Goal: Book appointment/travel/reservation

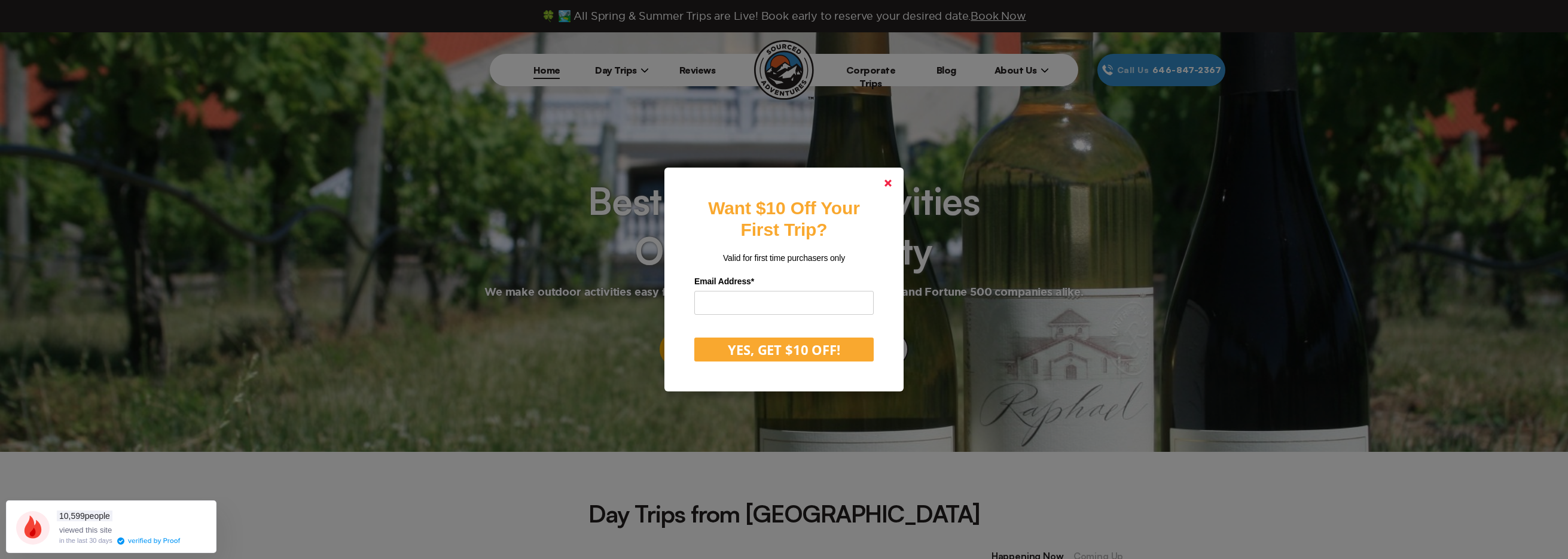
click at [882, 182] on link at bounding box center [887, 183] width 29 height 29
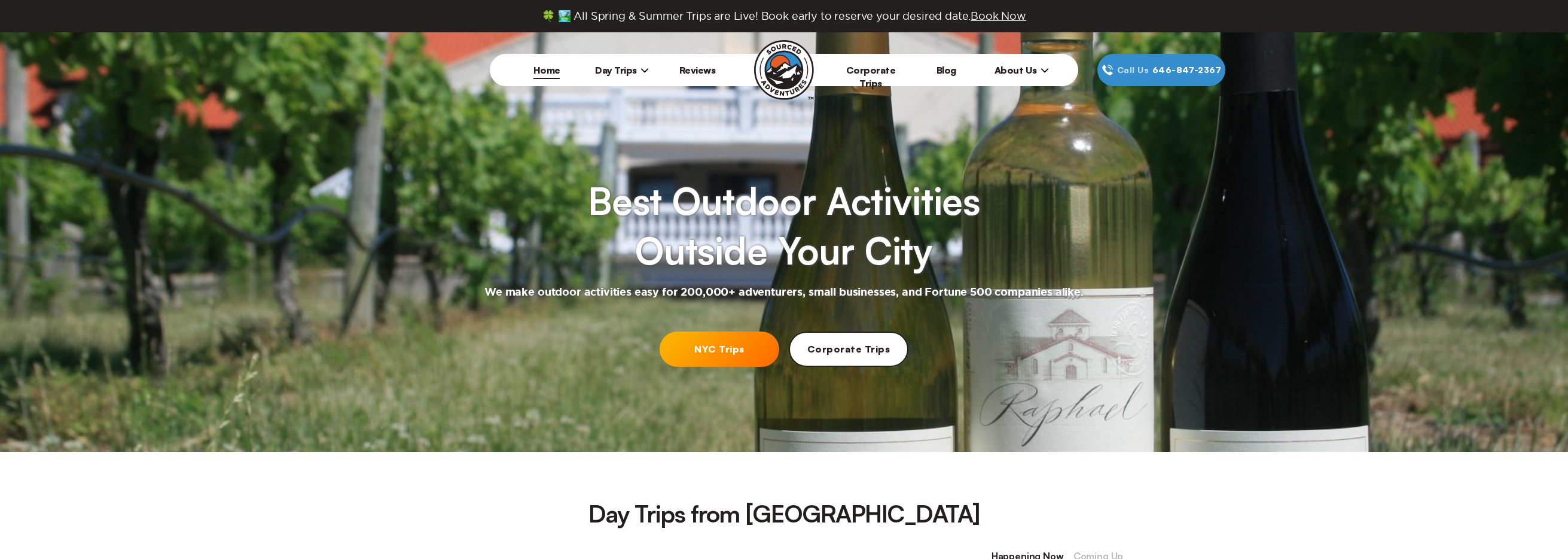
click at [736, 351] on link "NYC Trips" at bounding box center [719, 349] width 120 height 35
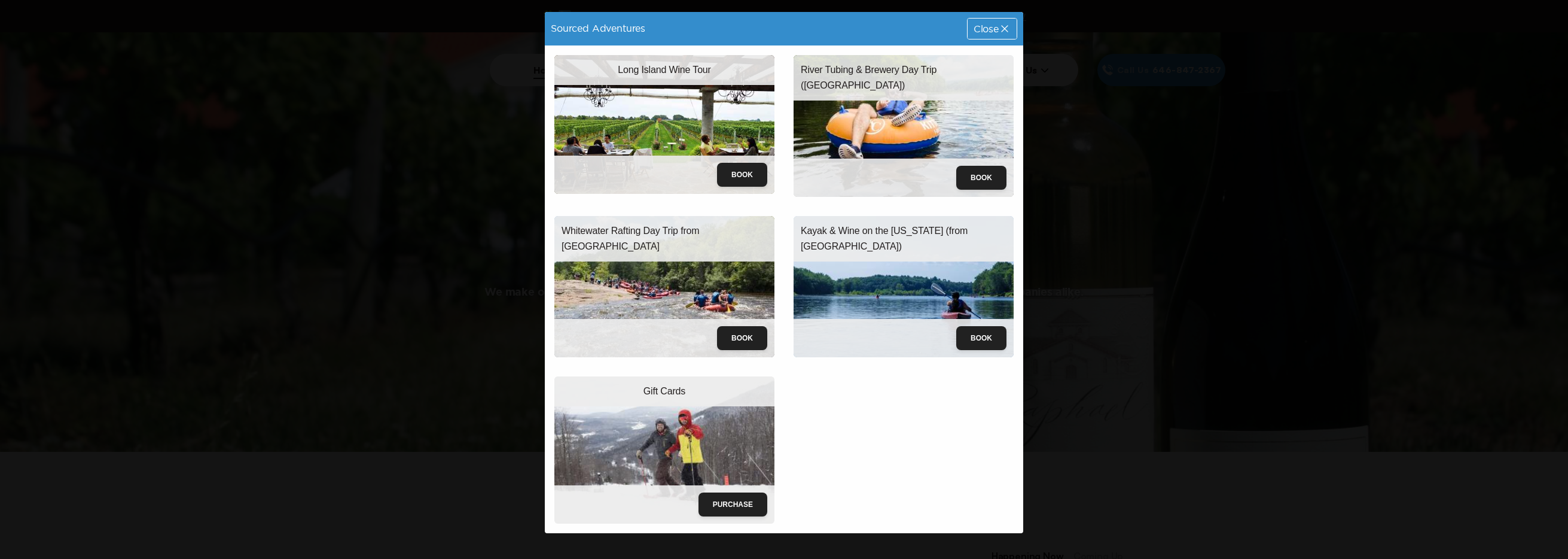
click at [667, 294] on img at bounding box center [664, 287] width 220 height 142
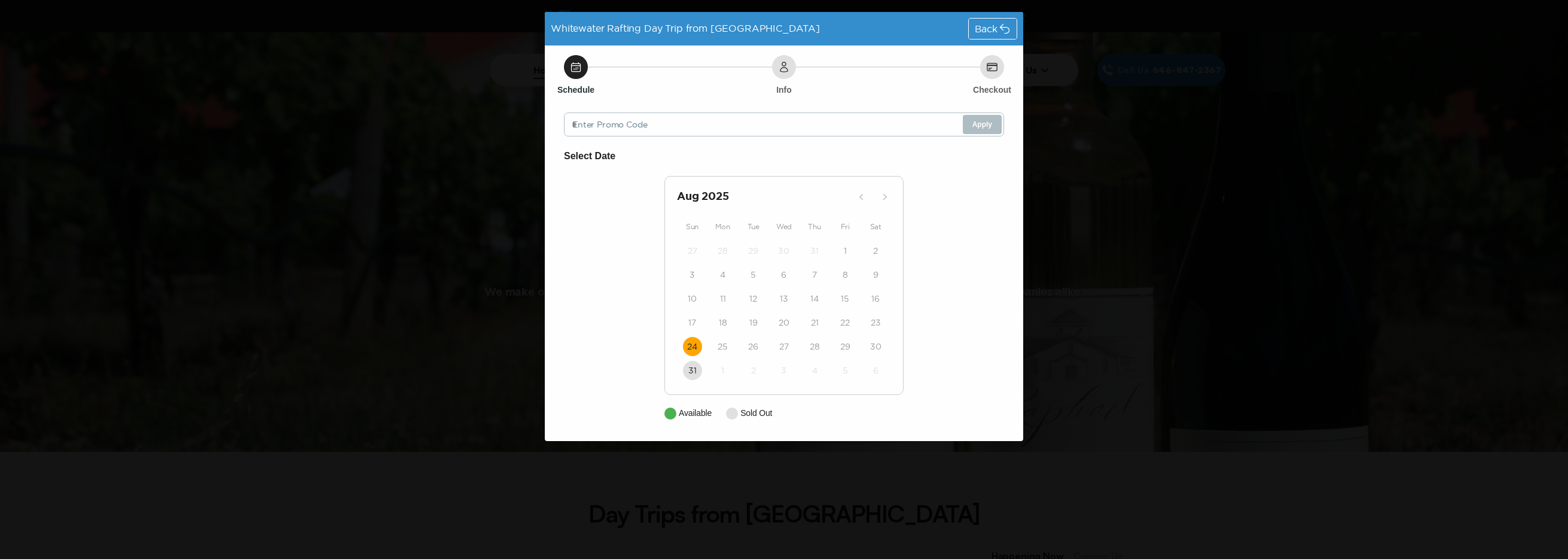
click at [698, 349] on button "24" at bounding box center [692, 346] width 19 height 19
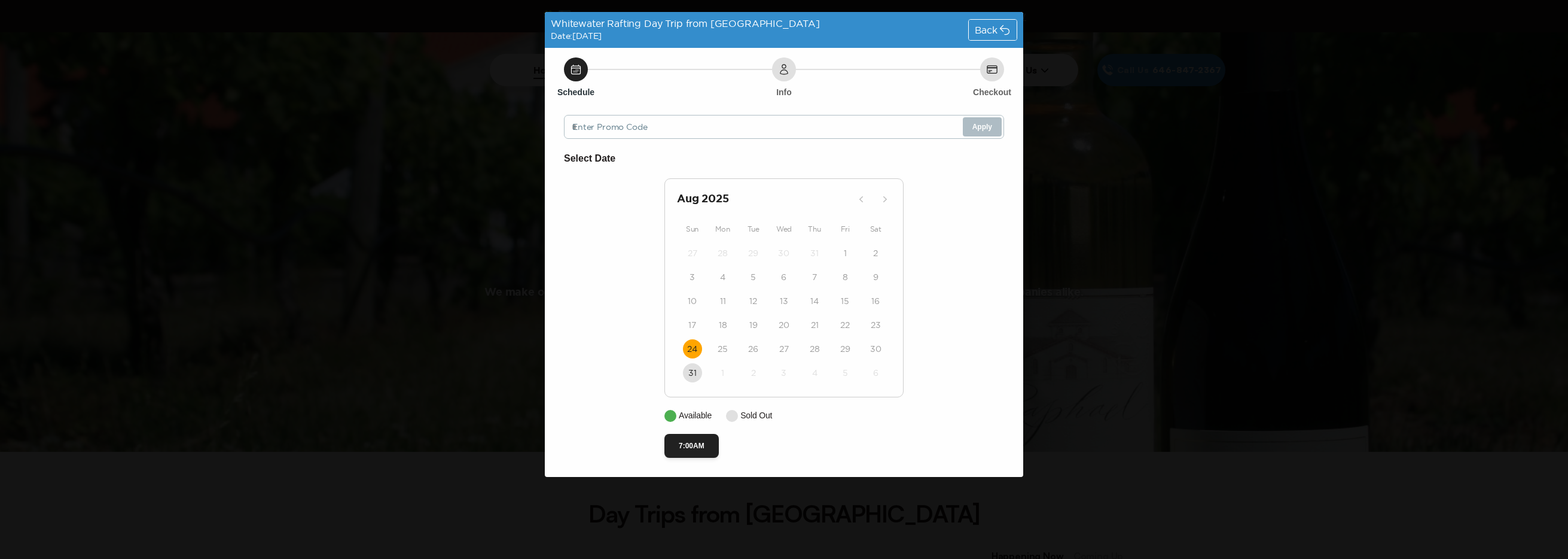
click at [990, 30] on span "Back" at bounding box center [986, 30] width 23 height 10
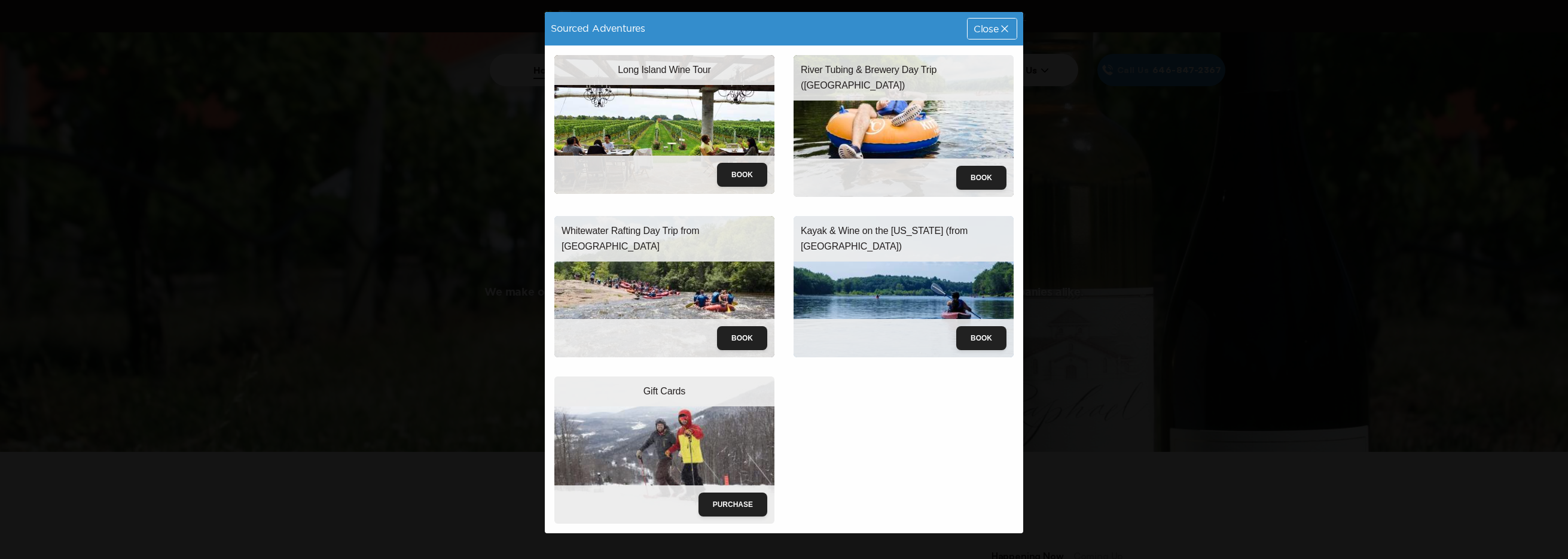
click at [654, 298] on img at bounding box center [664, 287] width 220 height 142
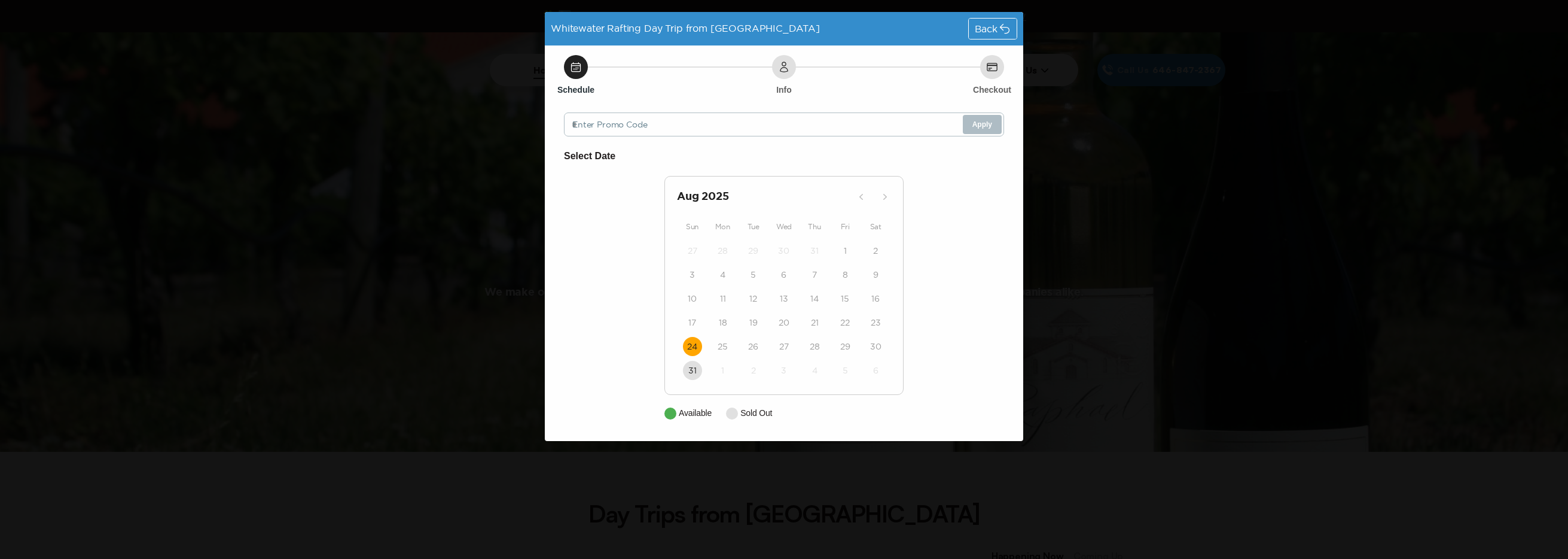
click at [700, 346] on button "24" at bounding box center [692, 346] width 19 height 19
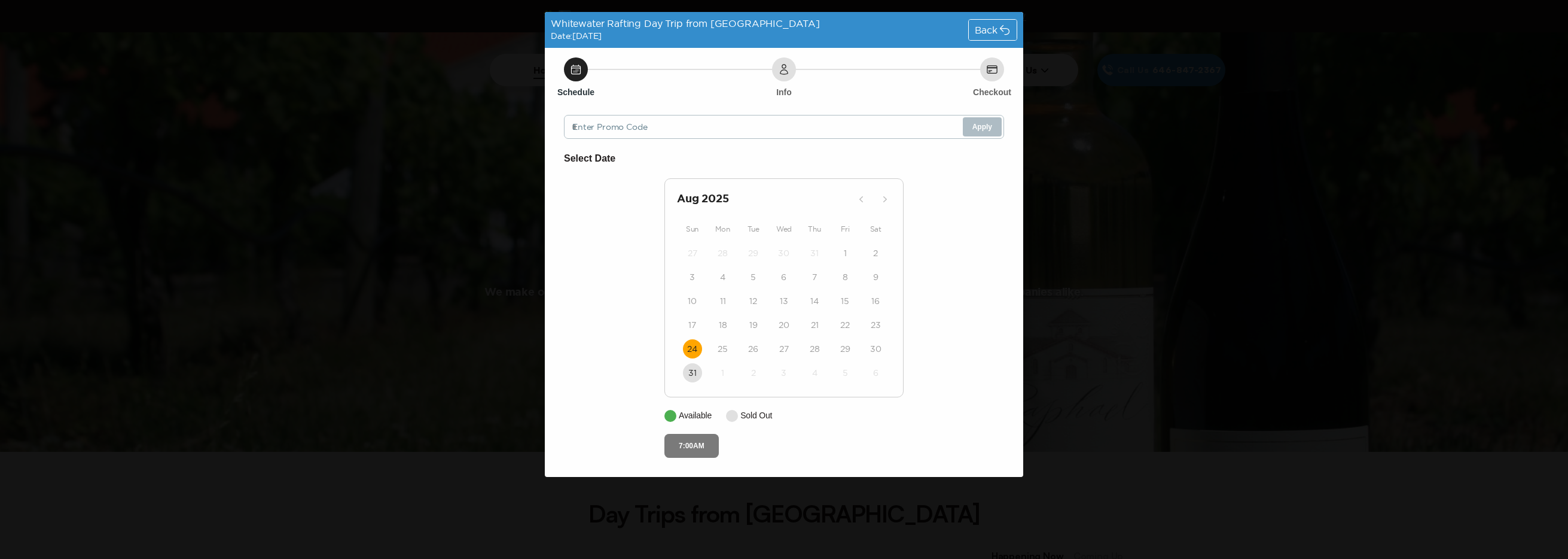
click at [697, 447] on button "7:00AM" at bounding box center [691, 446] width 54 height 24
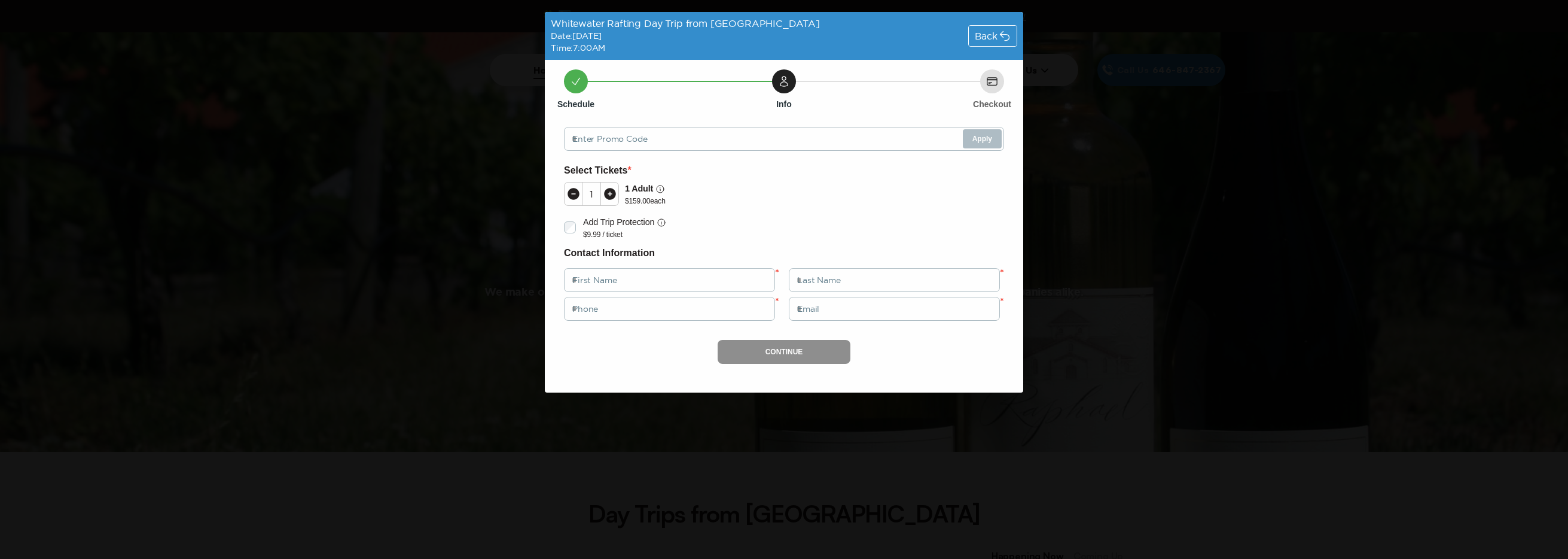
click at [492, 96] on div "Whitewater Rafting Day Trip from [GEOGRAPHIC_DATA] Date: [DATE] Time: 7:00AM Ba…" at bounding box center [784, 280] width 1568 height 559
click at [999, 32] on icon at bounding box center [1004, 35] width 12 height 12
